Goal: Complete application form: Complete application form

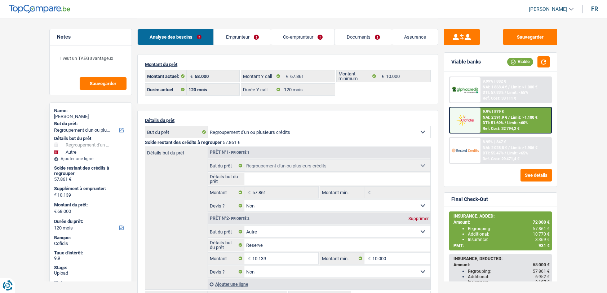
select select "refinancing"
select select "other"
select select "120"
select select "32"
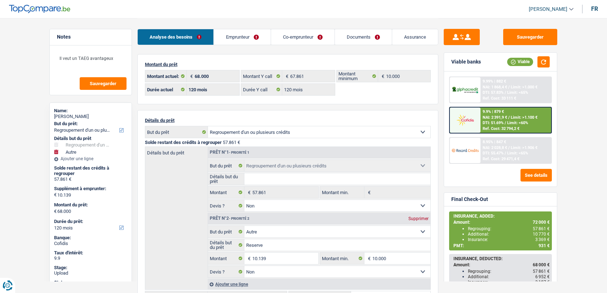
select select "married"
click at [251, 40] on link "Emprunteur" at bounding box center [242, 37] width 57 height 16
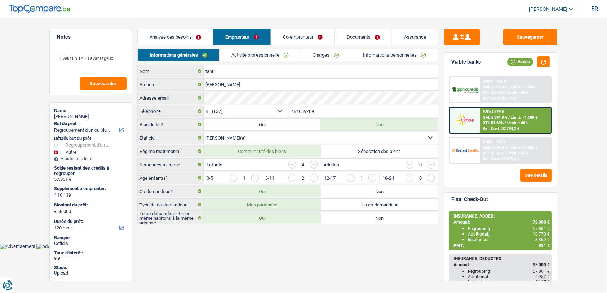
click at [371, 51] on link "Informations personnelles" at bounding box center [395, 55] width 87 height 12
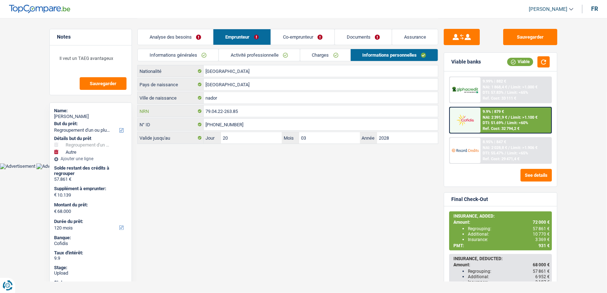
click at [234, 106] on input "79.04.22-263.85" at bounding box center [321, 111] width 234 height 12
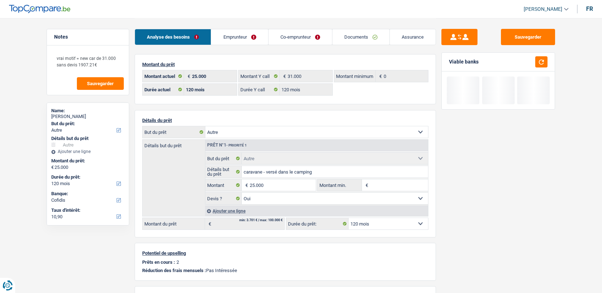
select select "other"
select select "120"
select select "cofidis"
select select "120"
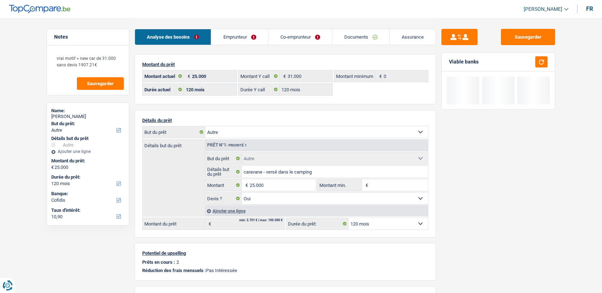
select select "120"
select select "other"
select select "yes"
select select "120"
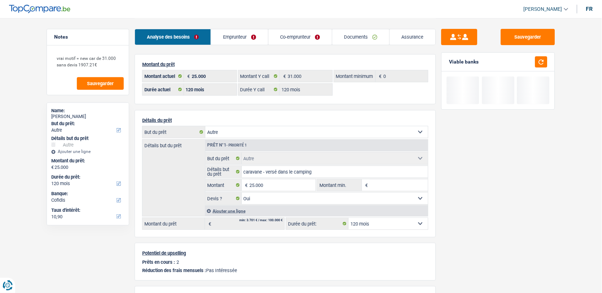
drag, startPoint x: 0, startPoint y: 0, endPoint x: 254, endPoint y: 34, distance: 255.8
click at [223, 40] on link "Emprunteur" at bounding box center [239, 37] width 57 height 16
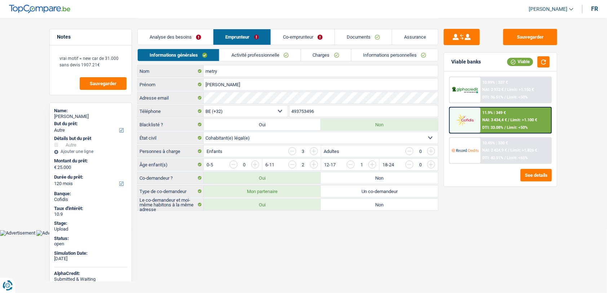
click at [394, 56] on link "Informations personnelles" at bounding box center [395, 55] width 87 height 12
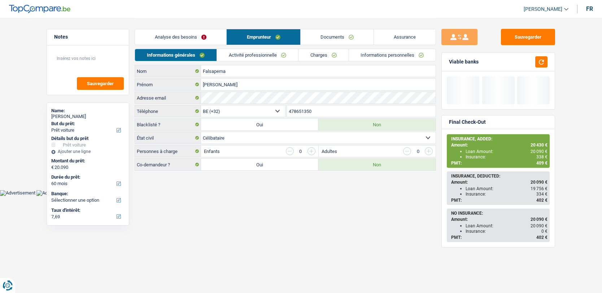
select select "car"
select select "60"
select select "32"
select select "single"
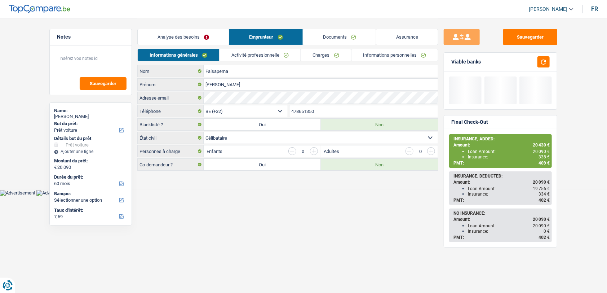
click at [250, 34] on link "Emprunteur" at bounding box center [265, 37] width 73 height 16
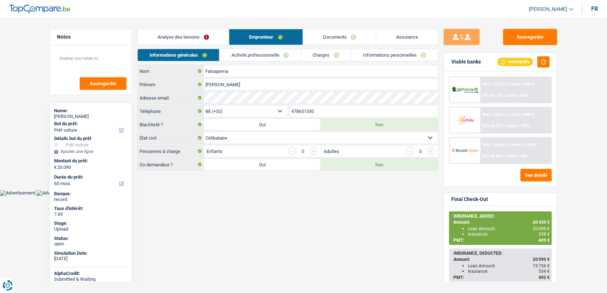
click at [256, 54] on link "Activité professionnelle" at bounding box center [260, 55] width 81 height 12
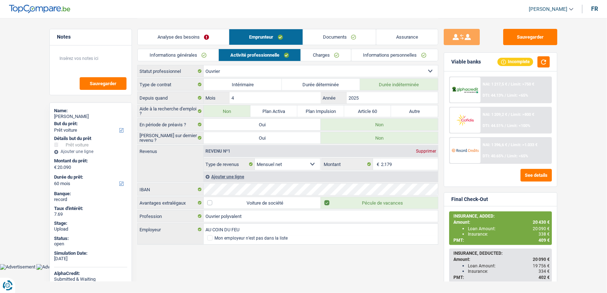
click at [381, 53] on link "Informations personnelles" at bounding box center [395, 55] width 87 height 12
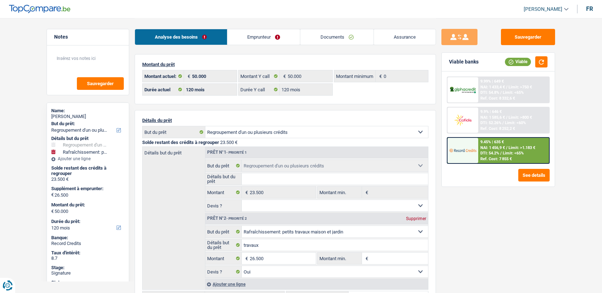
select select "refinancing"
select select "houseOrGarden"
select select "120"
select select "32"
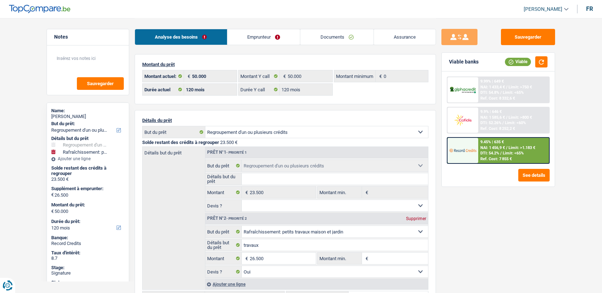
select select "divorced"
click at [257, 39] on link "Emprunteur" at bounding box center [263, 37] width 73 height 16
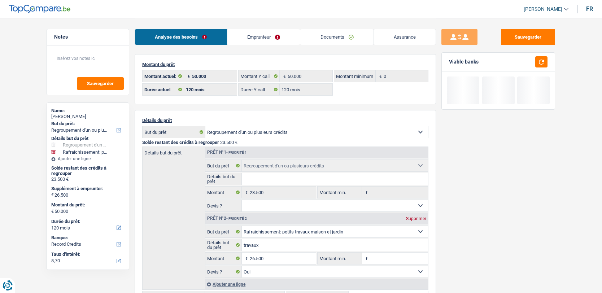
select select "refinancing"
select select "houseOrGarden"
select select "120"
select select "record credits"
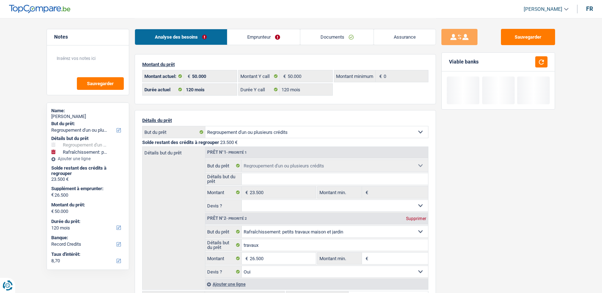
select select "120"
select select "refinancing"
select select "houseOrGarden"
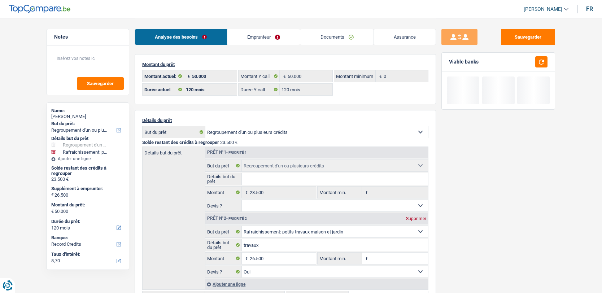
select select "yes"
select select "120"
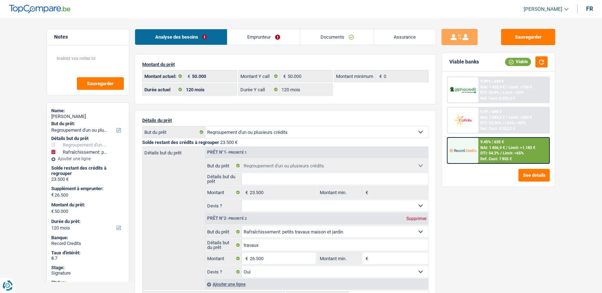
click at [262, 37] on link "Emprunteur" at bounding box center [263, 37] width 73 height 16
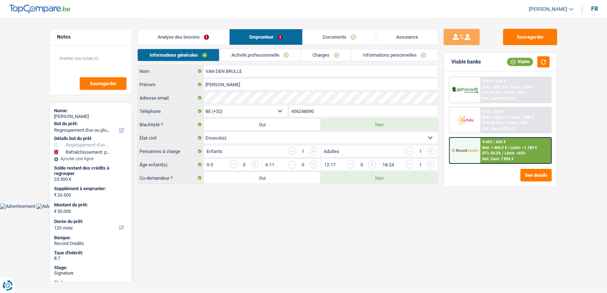
click at [283, 50] on link "Activité professionnelle" at bounding box center [260, 55] width 81 height 12
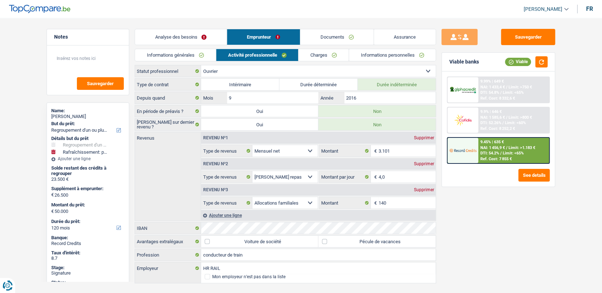
click at [362, 54] on link "Informations personnelles" at bounding box center [392, 55] width 87 height 12
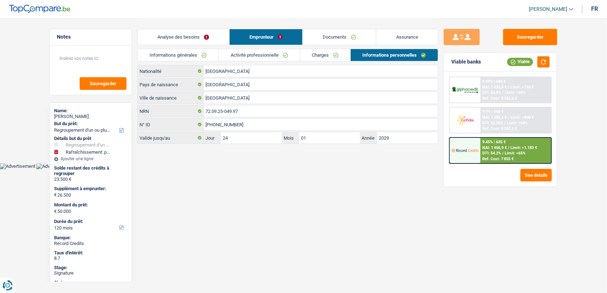
click at [319, 40] on link "Documents" at bounding box center [339, 37] width 73 height 16
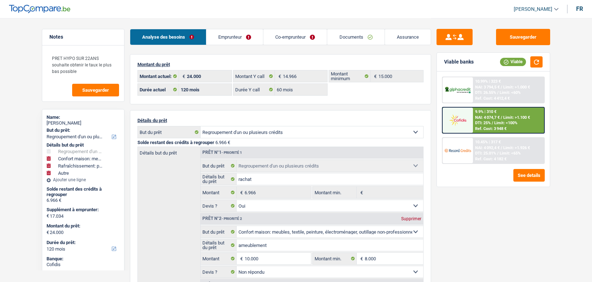
select select "refinancing"
select select "household"
select select "houseOrGarden"
select select "other"
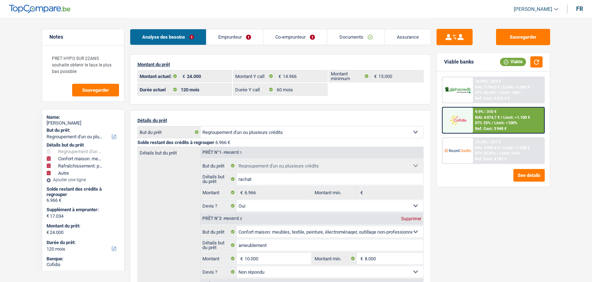
select select "120"
select select "60"
select select "refinancing"
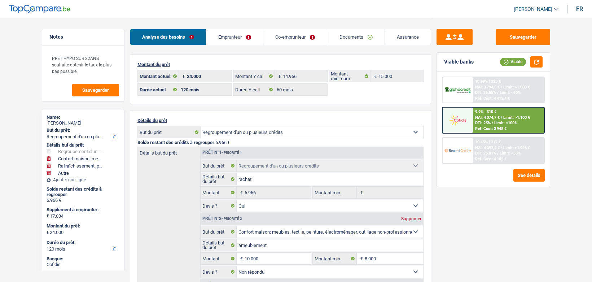
select select "yes"
select select "household"
select select "not_answered"
select select "houseOrGarden"
select select "not_answered"
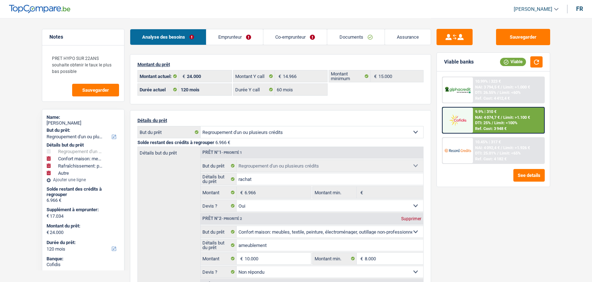
select select "other"
select select "120"
click at [242, 41] on link "Emprunteur" at bounding box center [234, 37] width 57 height 16
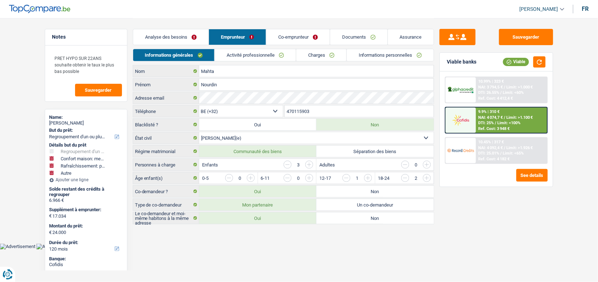
click at [363, 57] on link "Informations personnelles" at bounding box center [390, 55] width 87 height 12
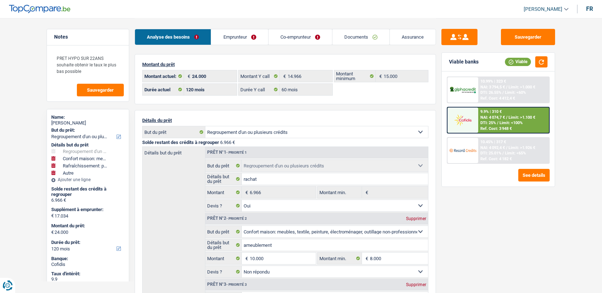
select select "refinancing"
select select "household"
select select "houseOrGarden"
select select "other"
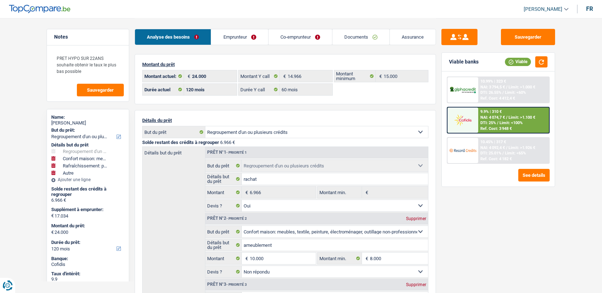
select select "120"
select select "60"
select select "refinancing"
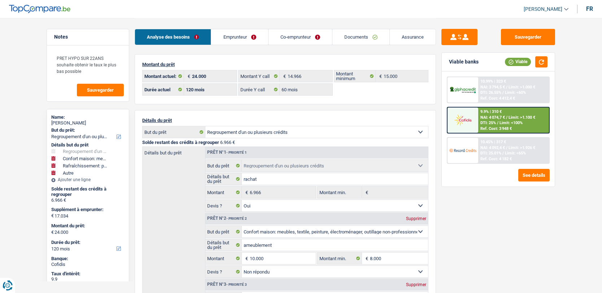
select select "yes"
select select "household"
select select "not_answered"
select select "houseOrGarden"
select select "not_answered"
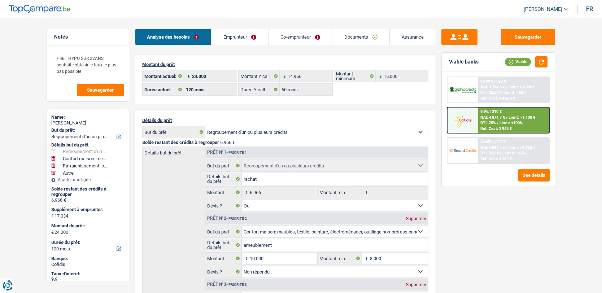
select select "other"
select select "120"
click at [456, 119] on img at bounding box center [462, 119] width 27 height 13
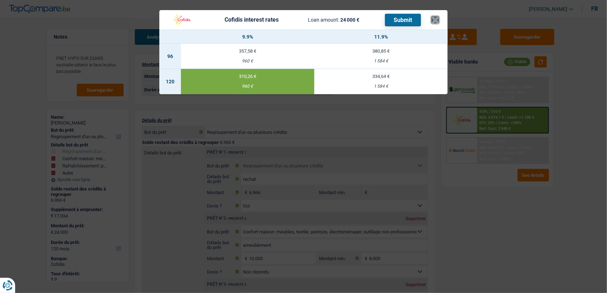
click at [436, 17] on button "×" at bounding box center [436, 19] width 8 height 7
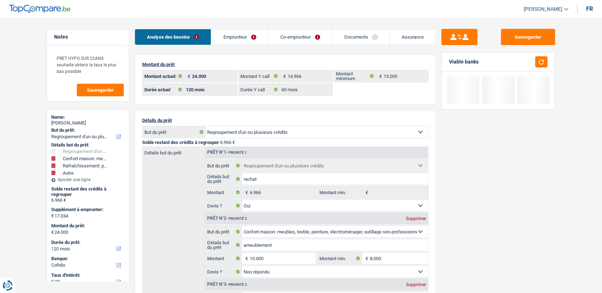
select select "refinancing"
select select "household"
select select "houseOrGarden"
select select "other"
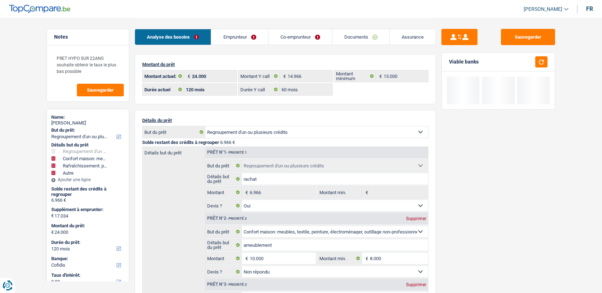
select select "120"
select select "60"
select select "refinancing"
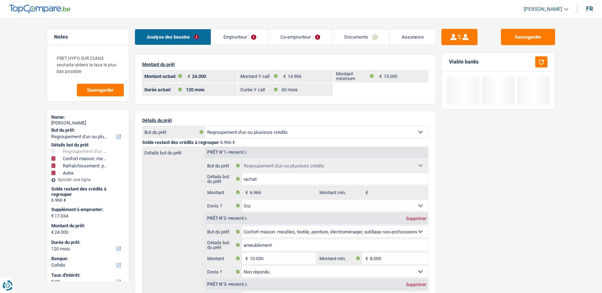
select select "yes"
select select "household"
select select "not_answered"
select select "houseOrGarden"
select select "not_answered"
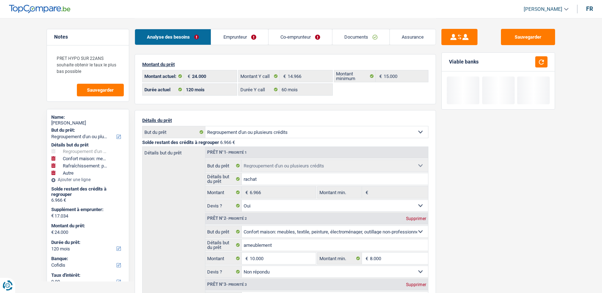
select select "other"
select select "120"
